Goal: Information Seeking & Learning: Learn about a topic

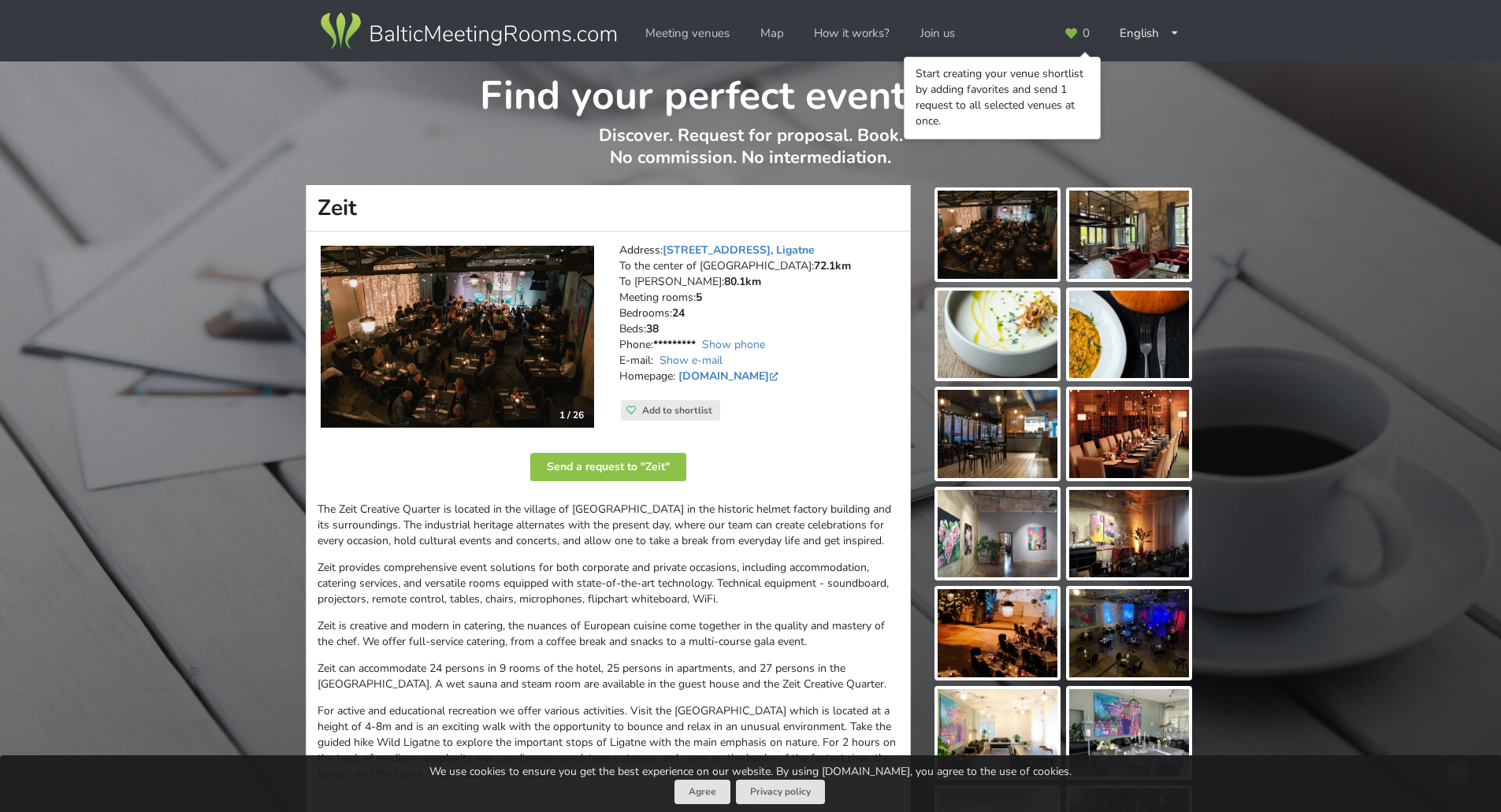
click at [1179, 88] on h1 "Find your perfect event space" at bounding box center [750, 91] width 888 height 59
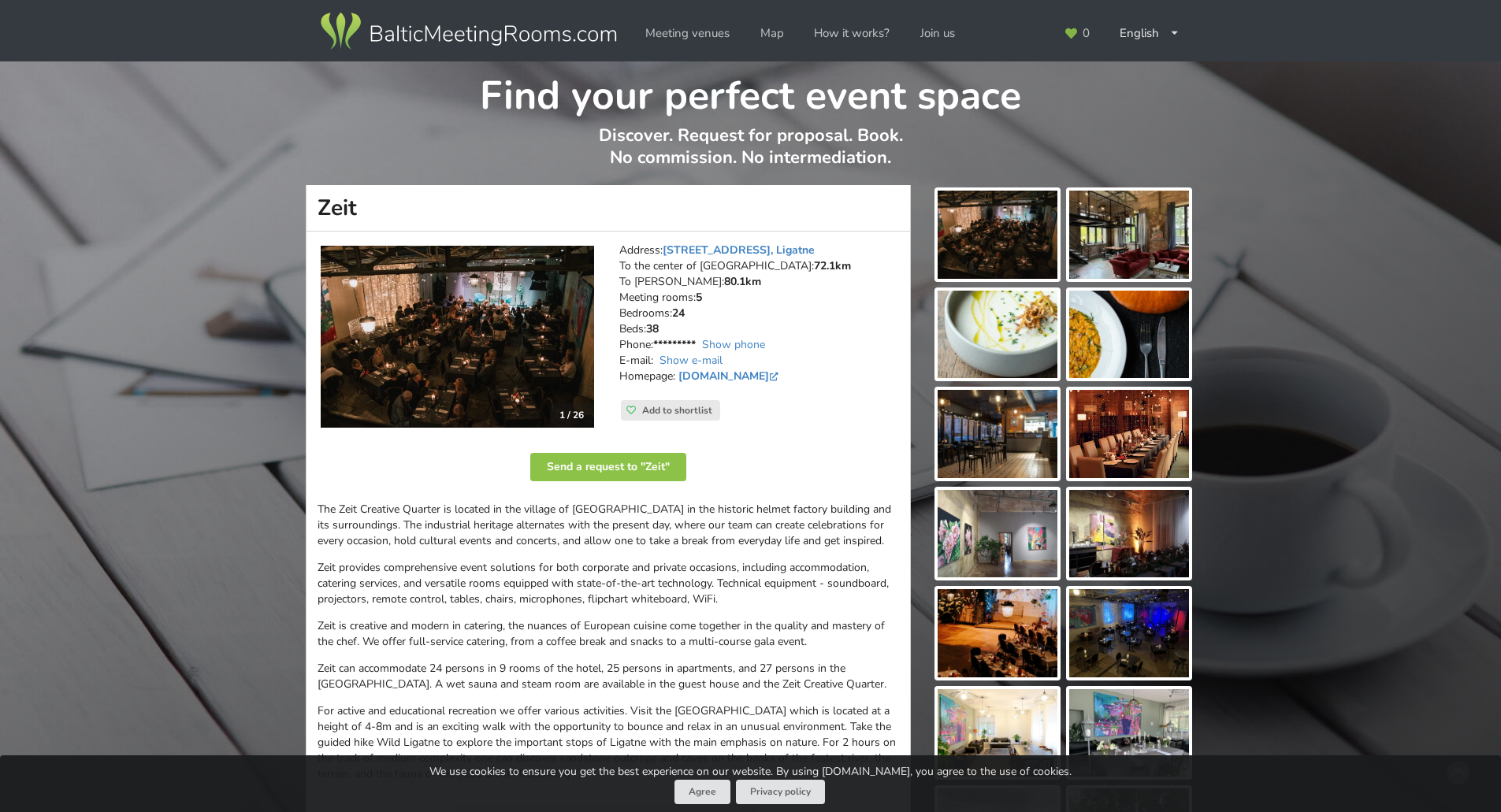
click at [415, 560] on p "Zeit provides comprehensive event solutions for both corporate and private occa…" at bounding box center [608, 583] width 581 height 47
click at [333, 560] on p "Zeit provides comprehensive event solutions for both corporate and private occa…" at bounding box center [608, 583] width 581 height 47
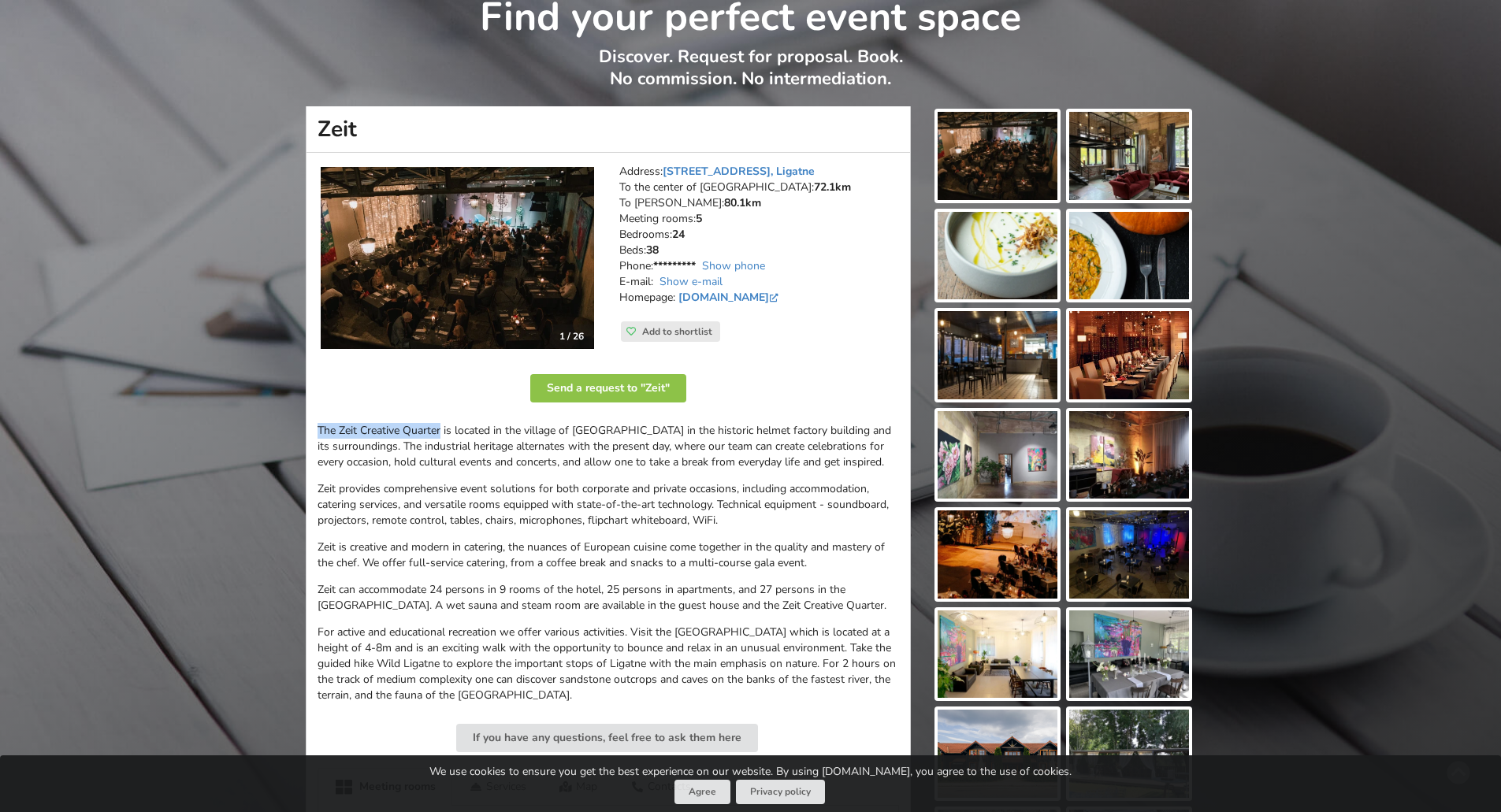
drag, startPoint x: 352, startPoint y: 430, endPoint x: 312, endPoint y: 424, distance: 40.4
click at [312, 424] on div "1 / 26 Address: [STREET_ADDRESS], Ligatne To the center of [GEOGRAPHIC_DATA]: 7…" at bounding box center [608, 784] width 605 height 1263
copy p "The Zeit Creative Quarter"
click at [343, 422] on div "1 / 26 Address: [STREET_ADDRESS], Ligatne To the center of [GEOGRAPHIC_DATA]: 7…" at bounding box center [608, 784] width 605 height 1263
click at [321, 425] on p "The Zeit Creative Quarter is located in the village of [GEOGRAPHIC_DATA] in the…" at bounding box center [608, 446] width 581 height 47
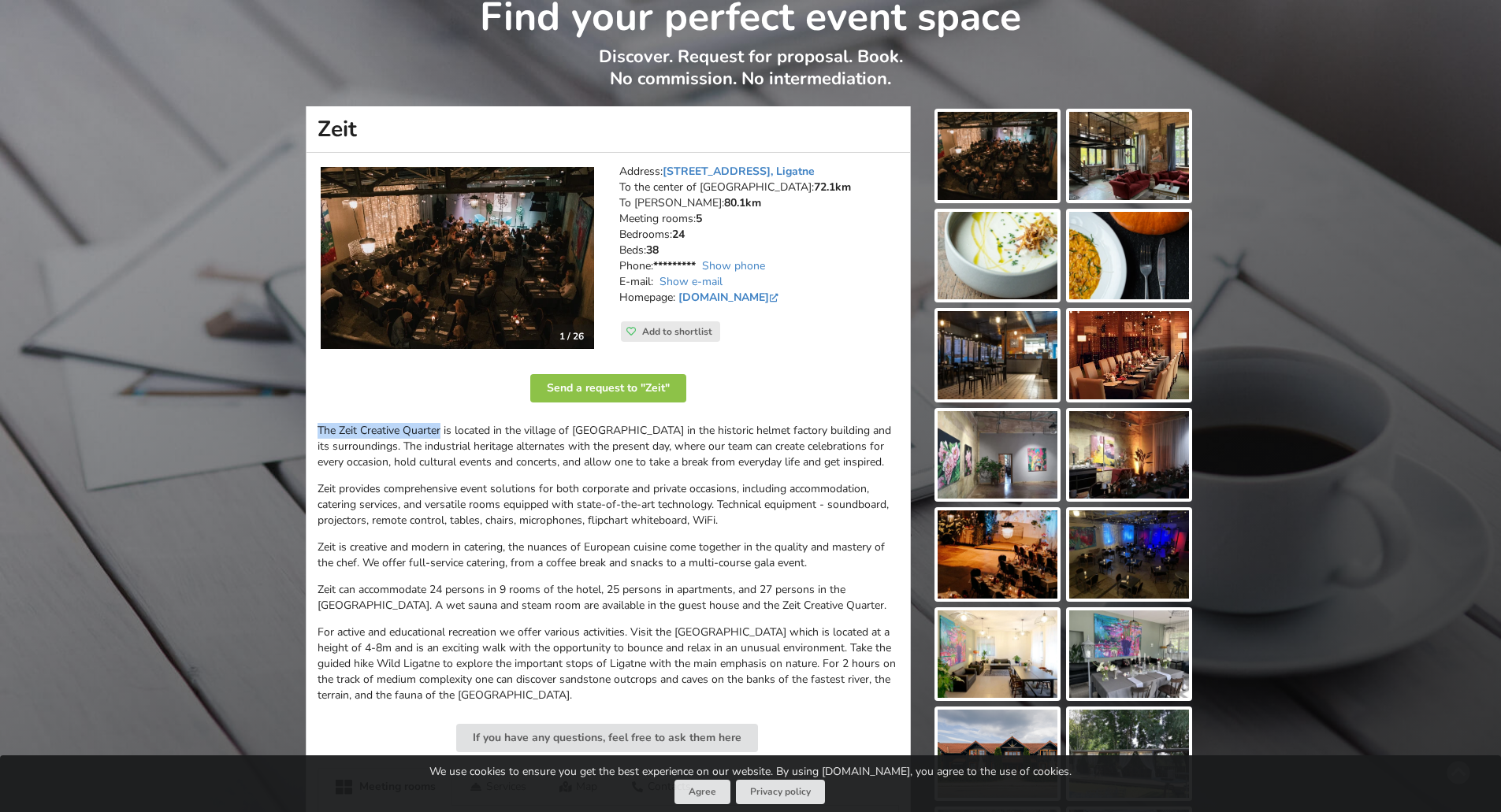
click at [321, 425] on p "The Zeit Creative Quarter is located in the village of [GEOGRAPHIC_DATA] in the…" at bounding box center [608, 446] width 581 height 47
copy p "The Zeit Creative Quarter"
drag, startPoint x: 790, startPoint y: 170, endPoint x: 665, endPoint y: 170, distance: 125.0
click at [665, 170] on address "Address: [STREET_ADDRESS], Ligatne To the center of [GEOGRAPHIC_DATA]: 72.1km T…" at bounding box center [759, 242] width 280 height 157
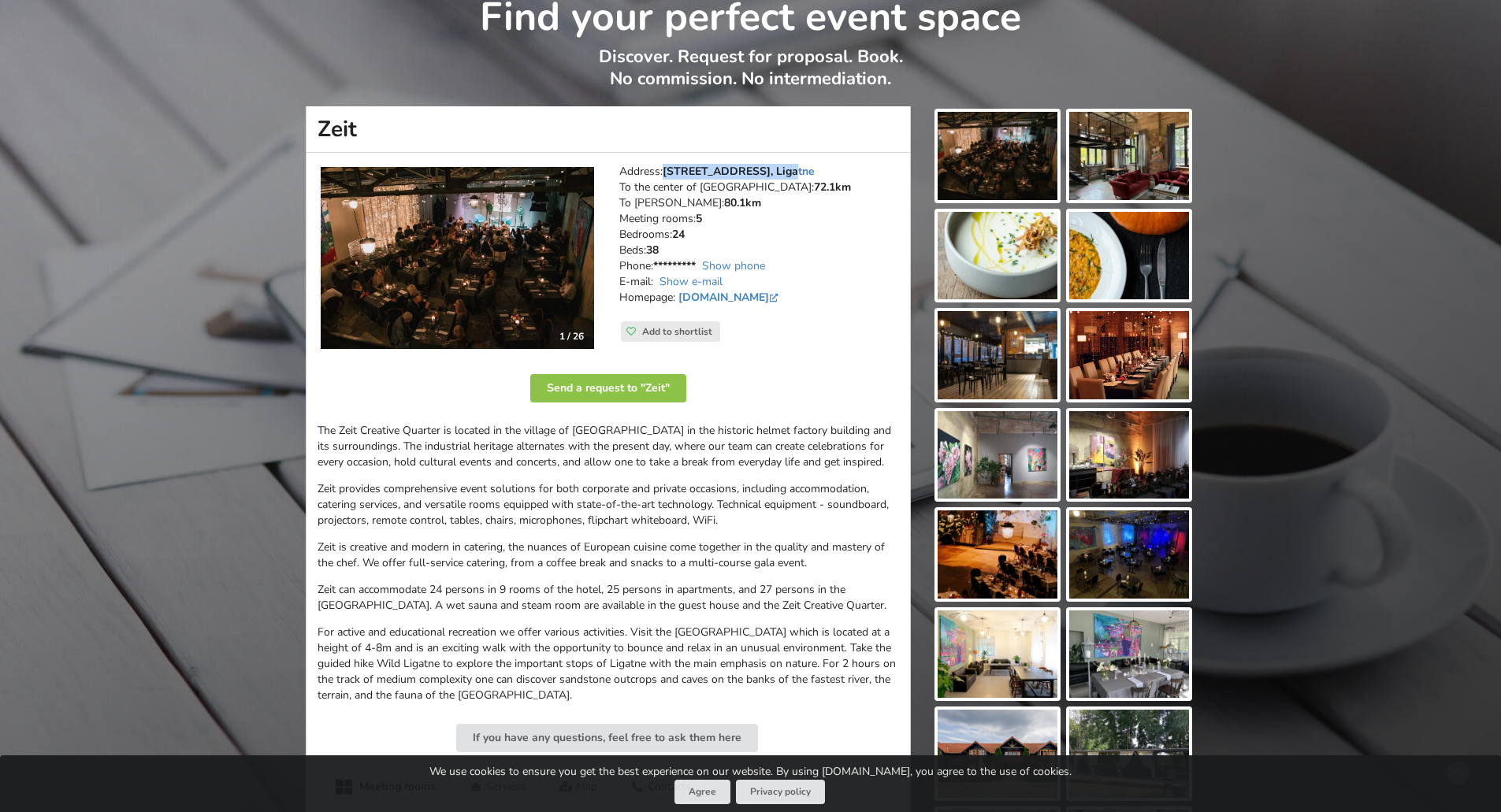
copy link "[STREET_ADDRESS], Ligatne"
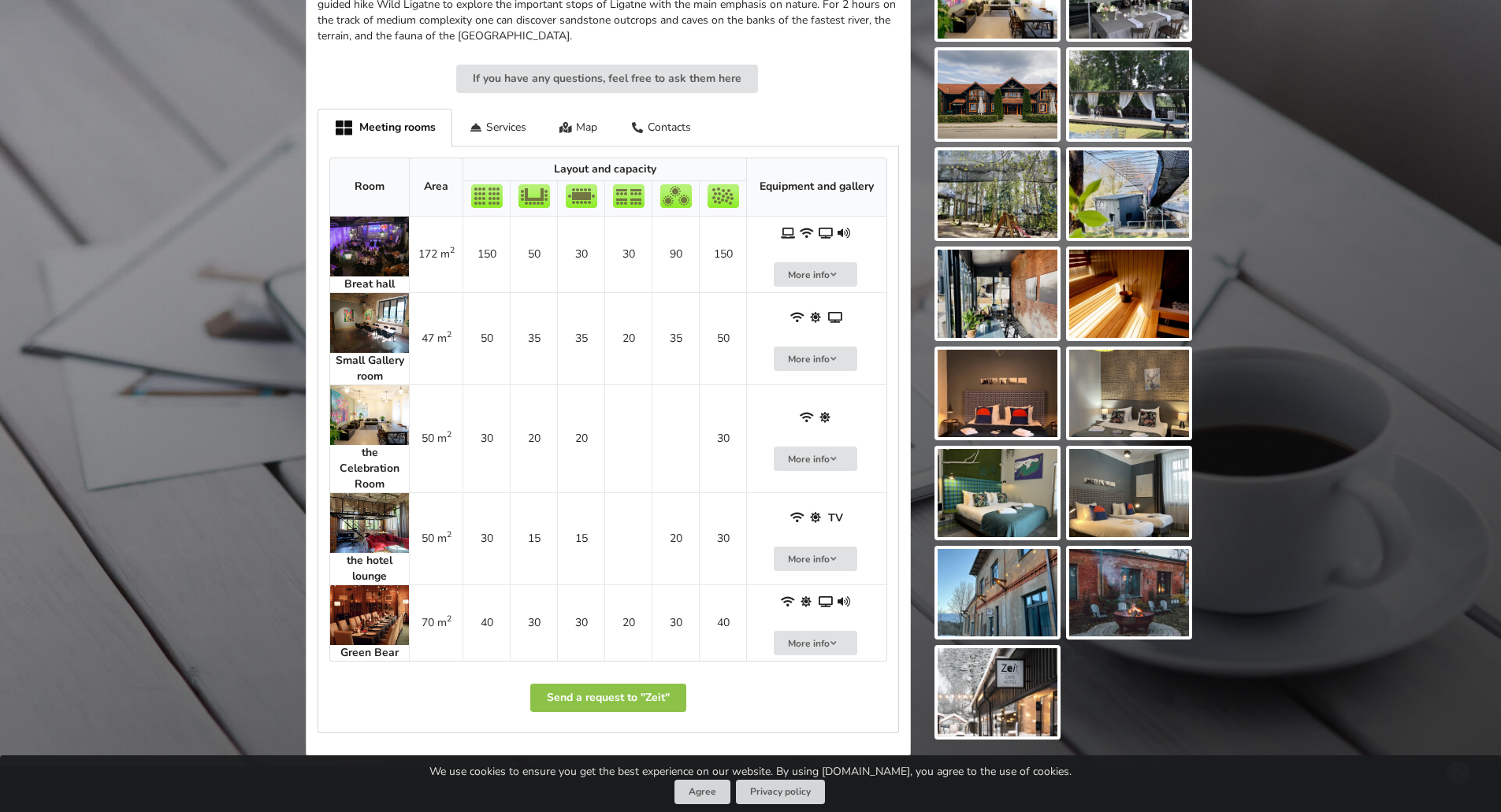
scroll to position [344, 0]
